Goal: Information Seeking & Learning: Learn about a topic

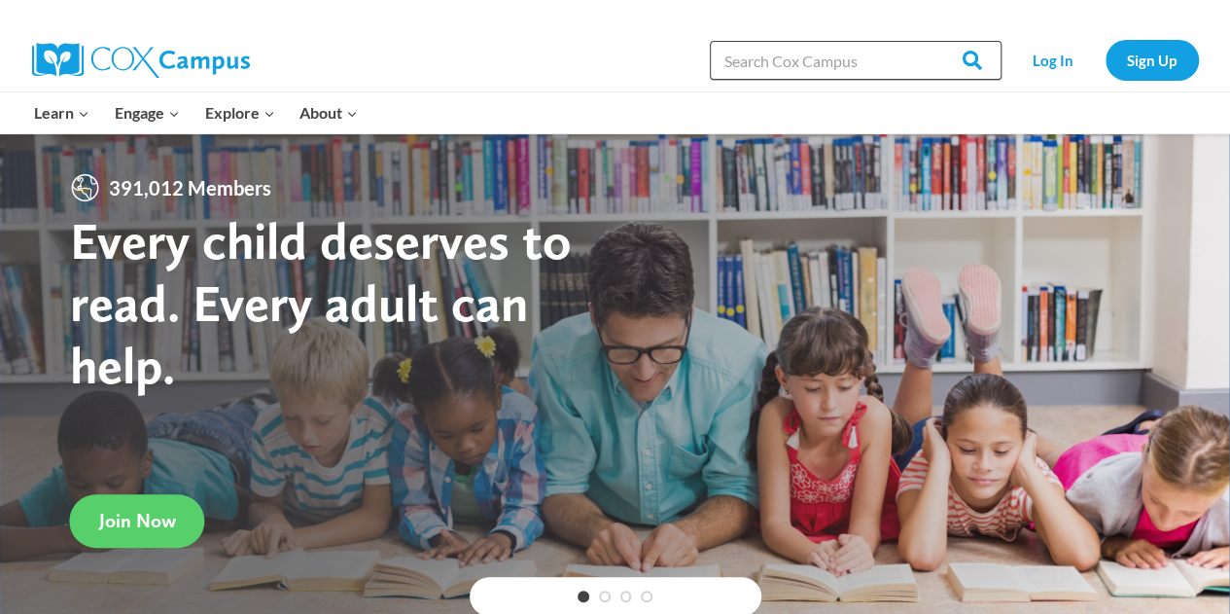
click at [795, 57] on input "Search in [URL][DOMAIN_NAME]" at bounding box center [856, 60] width 292 height 39
type input "morph"
click at [926, 41] on input "Search" at bounding box center [964, 60] width 76 height 39
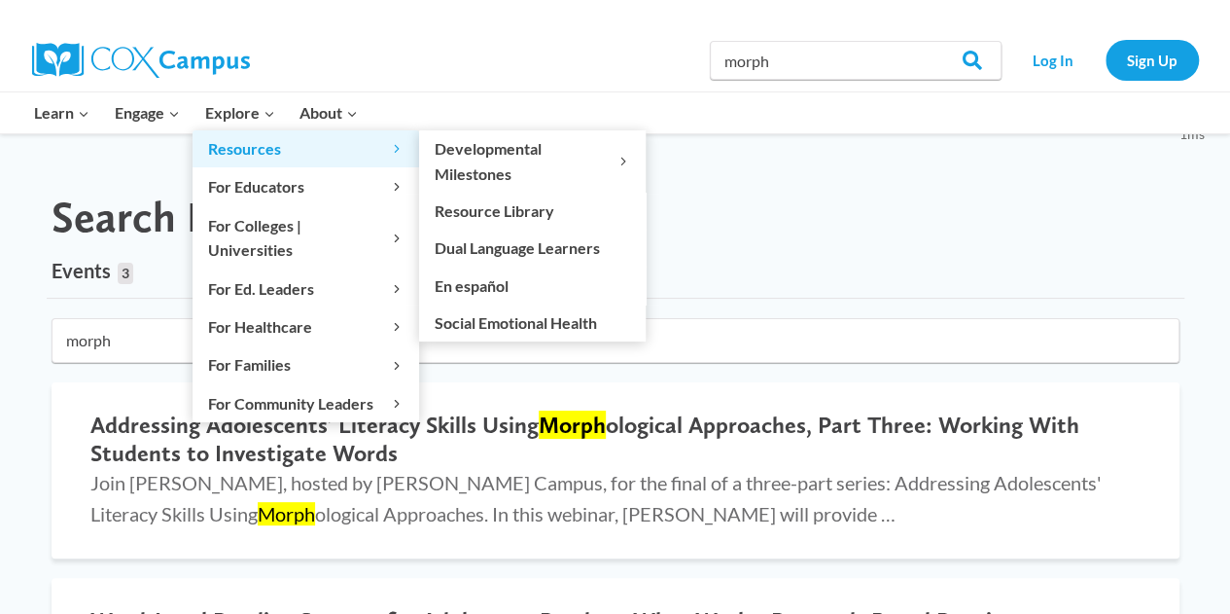
click at [233, 141] on span "Resources Expand" at bounding box center [305, 148] width 195 height 25
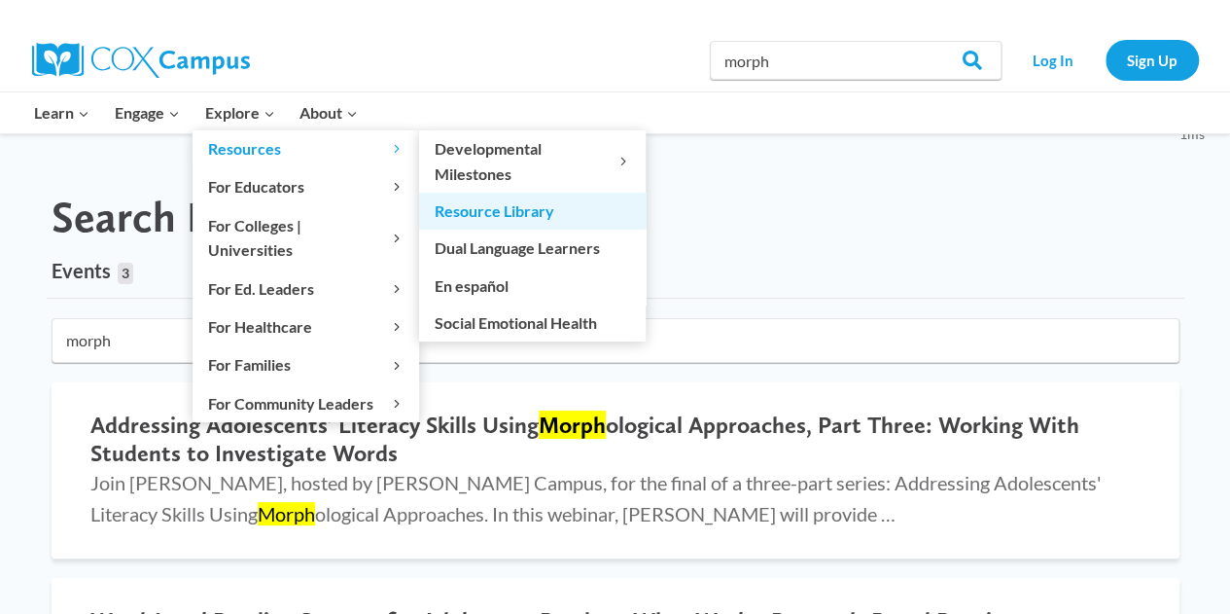
click at [535, 209] on link "Resource Library" at bounding box center [532, 211] width 227 height 37
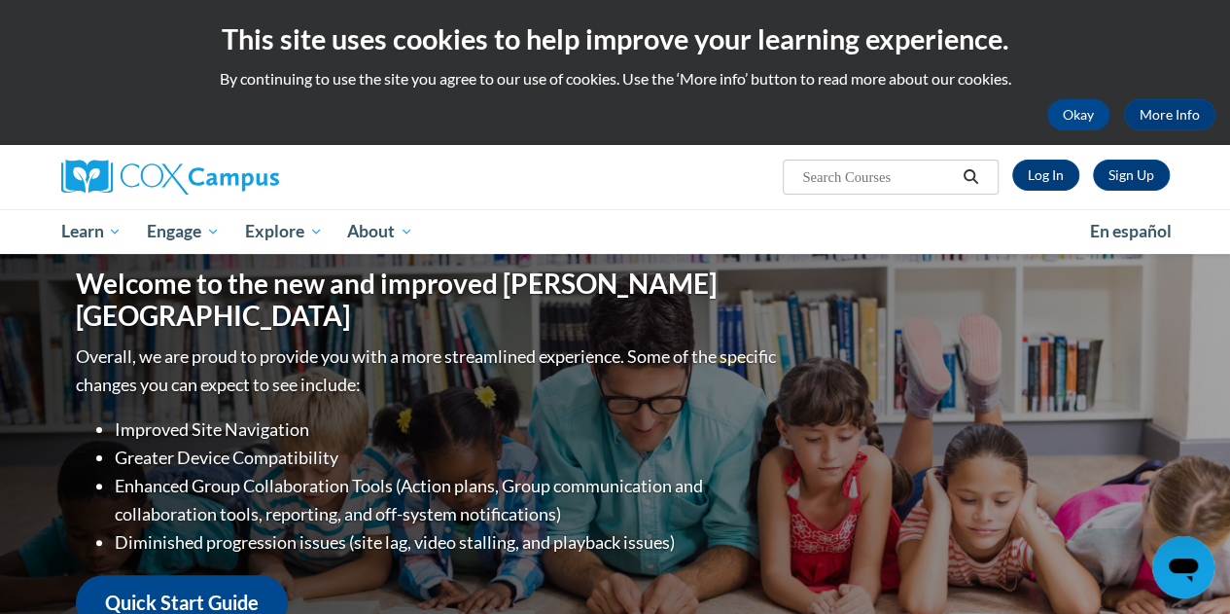
scroll to position [97, 0]
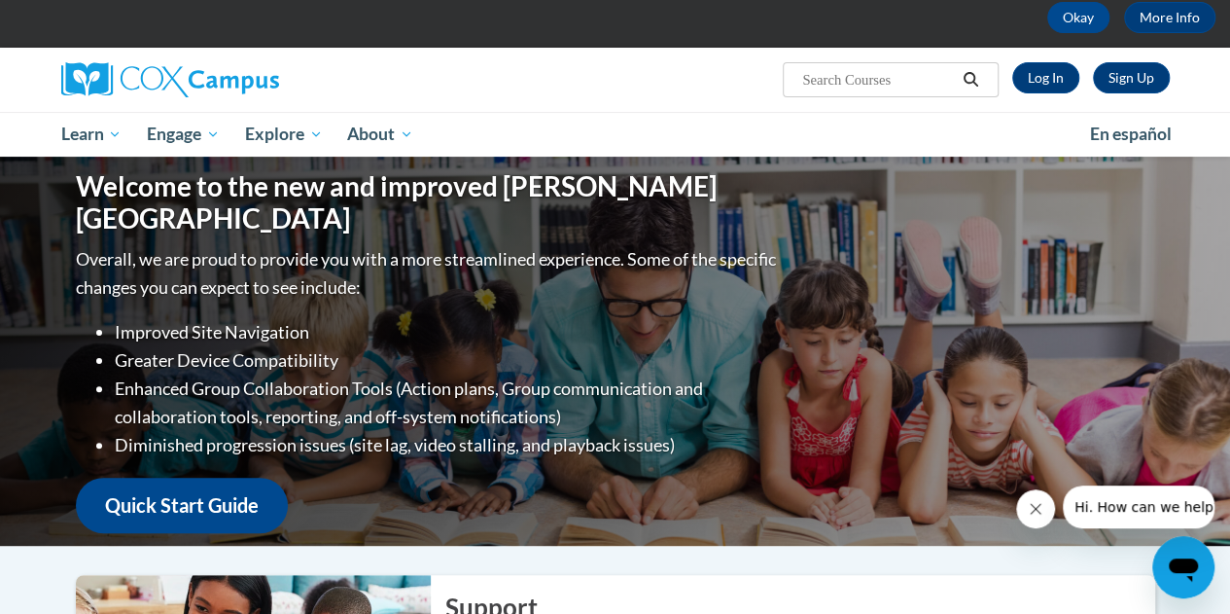
click at [889, 85] on input "Search..." at bounding box center [878, 79] width 156 height 23
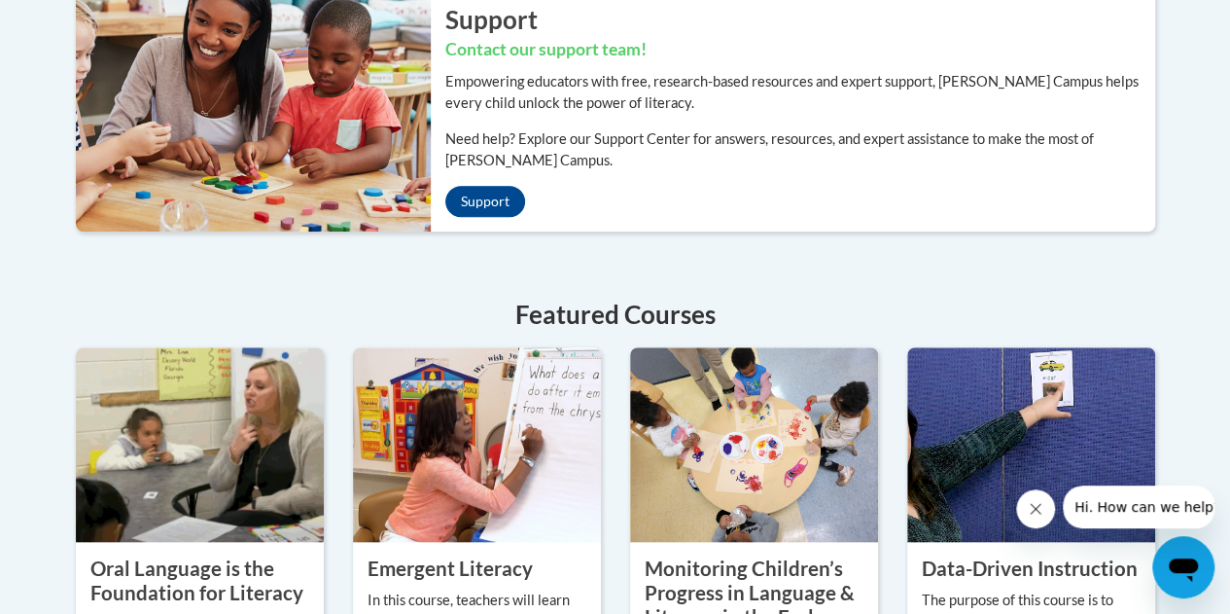
scroll to position [1070, 0]
